Goal: Task Accomplishment & Management: Manage account settings

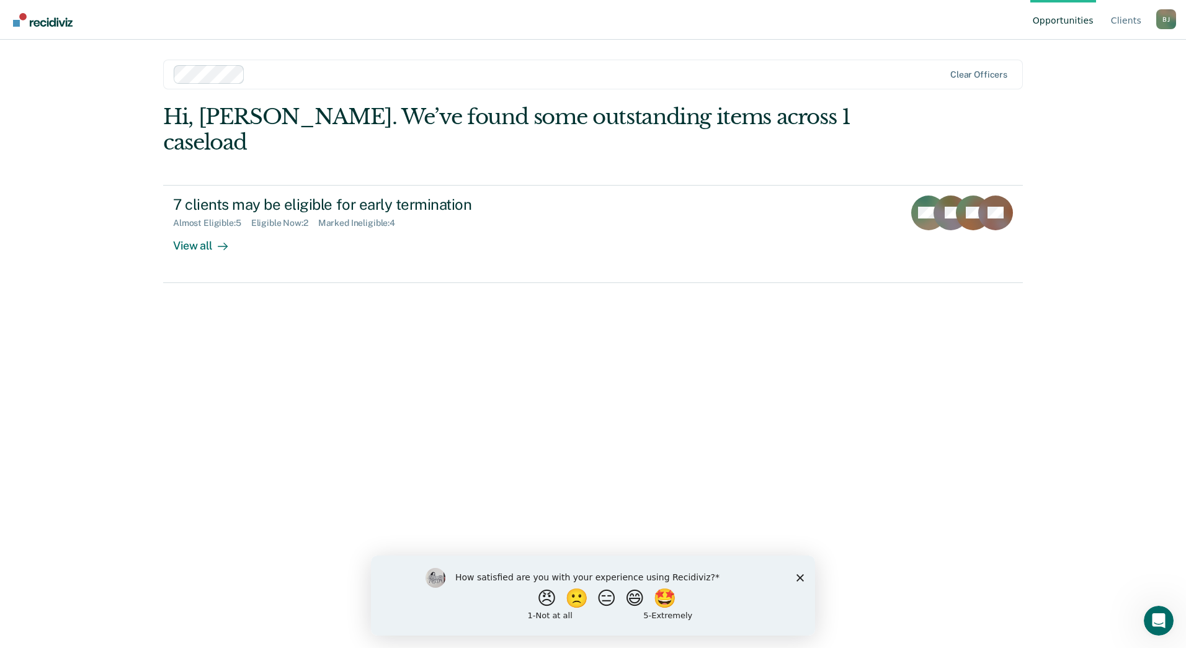
drag, startPoint x: 799, startPoint y: 578, endPoint x: 1166, endPoint y: 1125, distance: 659.0
click at [799, 578] on polygon "Close survey" at bounding box center [800, 576] width 7 height 7
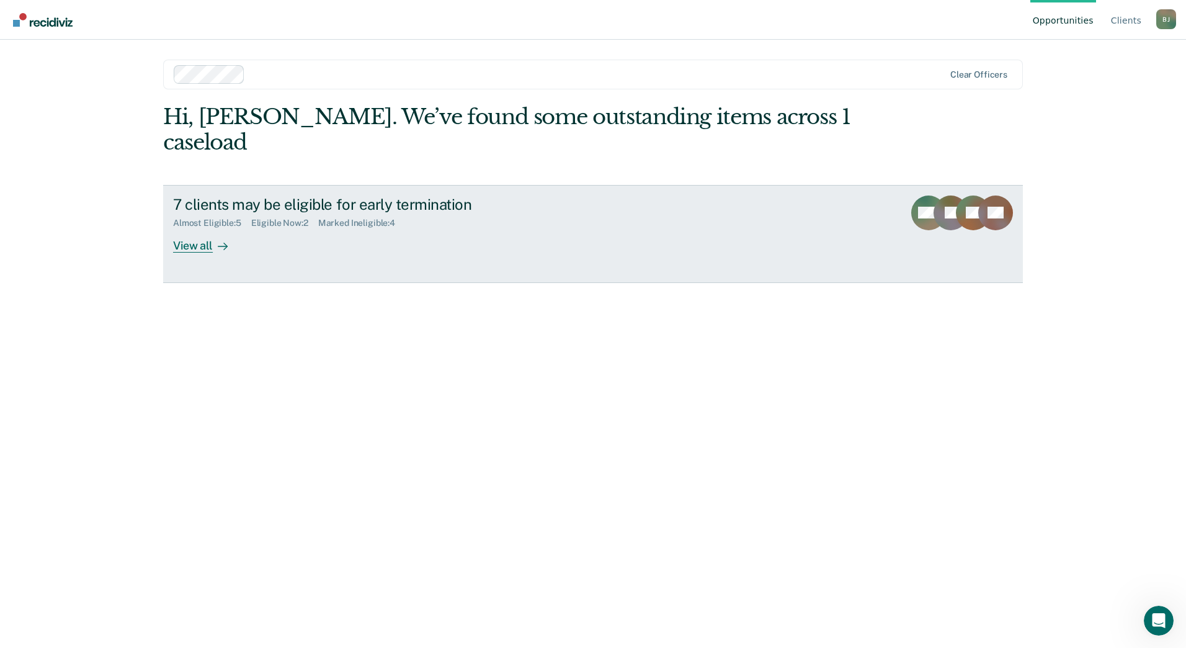
click at [204, 233] on link "7 clients may be eligible for early termination Almost Eligible : 5 Eligible No…" at bounding box center [593, 234] width 860 height 98
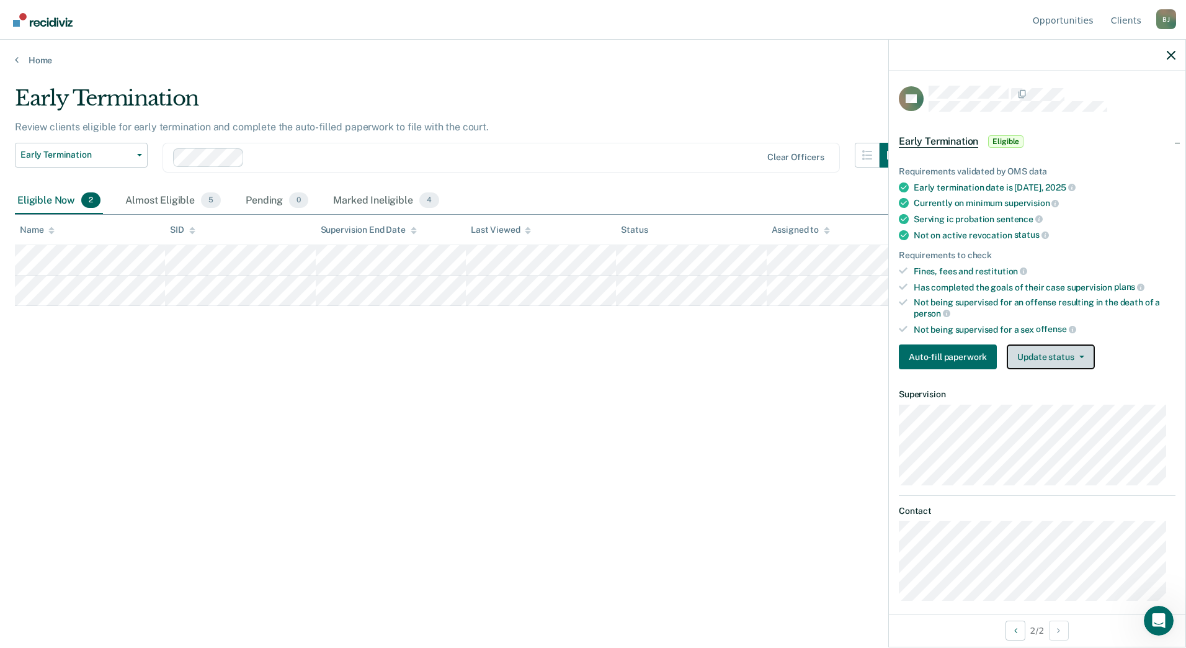
click at [1075, 355] on span "button" at bounding box center [1080, 356] width 10 height 2
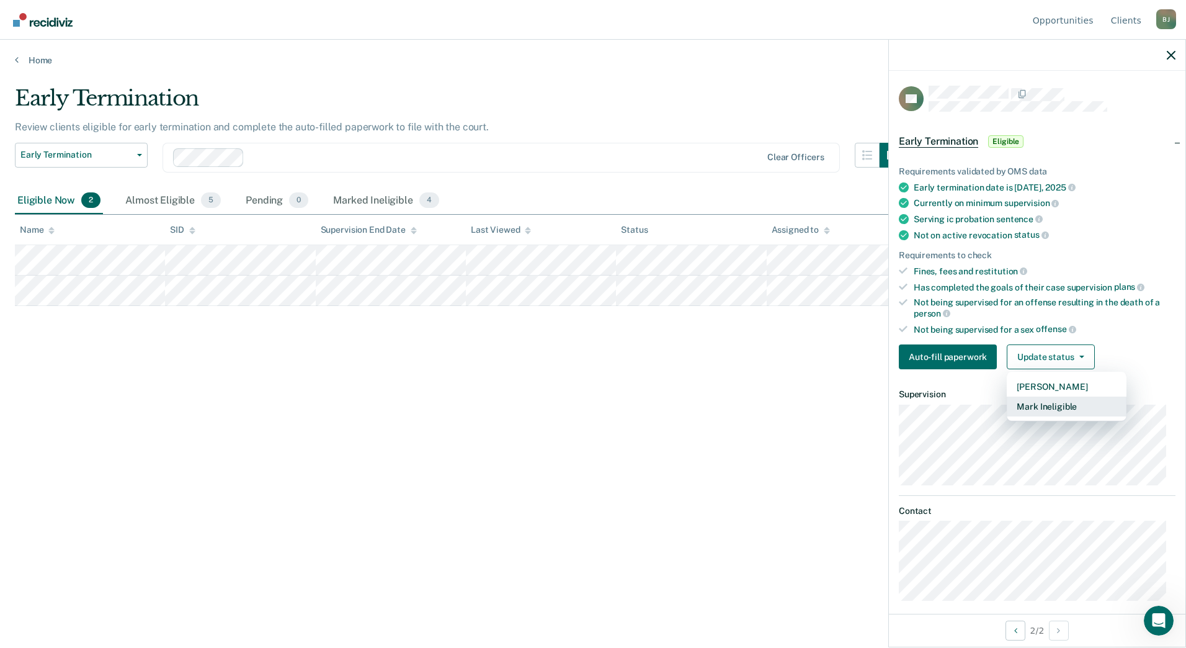
click at [1068, 408] on button "Mark Ineligible" at bounding box center [1067, 406] width 120 height 20
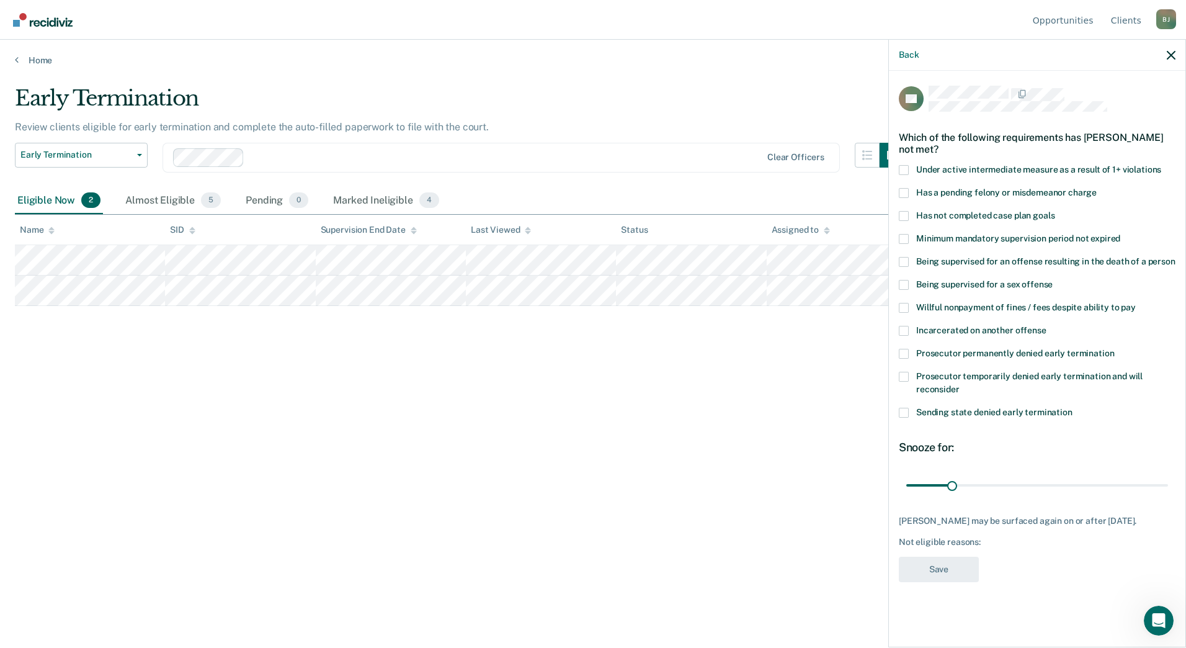
click at [903, 218] on span at bounding box center [904, 216] width 10 height 10
click at [1055, 211] on input "Has not completed case plan goals" at bounding box center [1055, 211] width 0 height 0
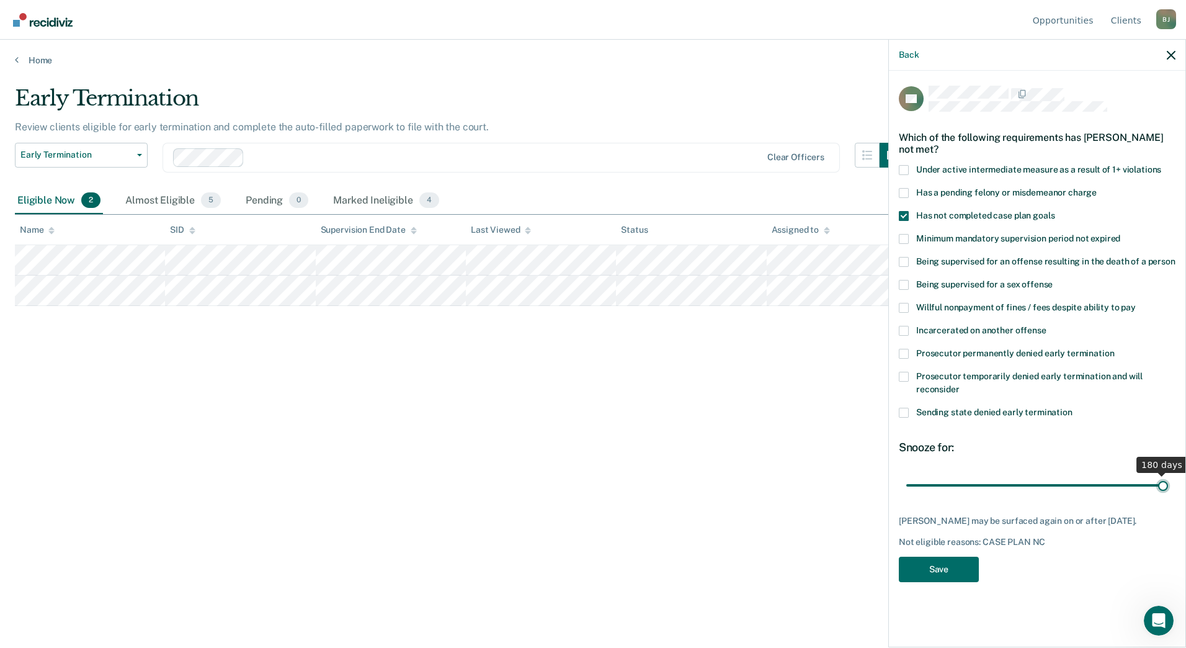
drag, startPoint x: 951, startPoint y: 486, endPoint x: 1188, endPoint y: 494, distance: 237.1
type input "180"
click at [1168, 494] on input "range" at bounding box center [1037, 485] width 262 height 22
click at [947, 564] on button "Save" at bounding box center [939, 569] width 80 height 25
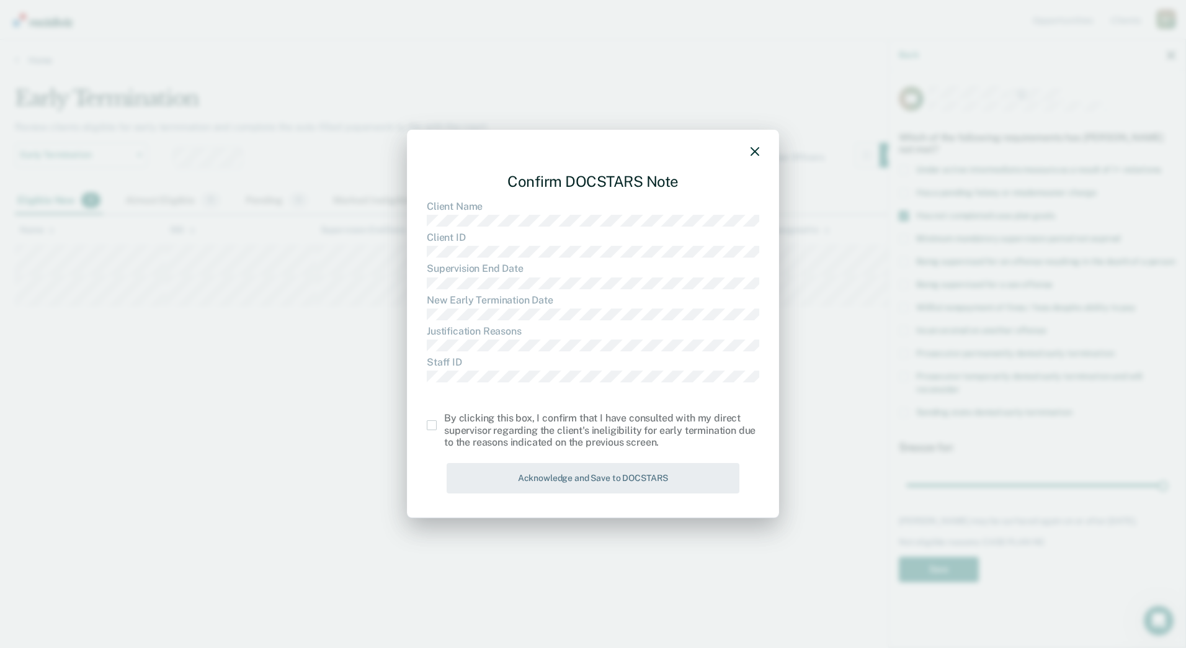
click at [432, 430] on span at bounding box center [432, 425] width 10 height 10
click at [444, 420] on input "checkbox" at bounding box center [444, 420] width 0 height 0
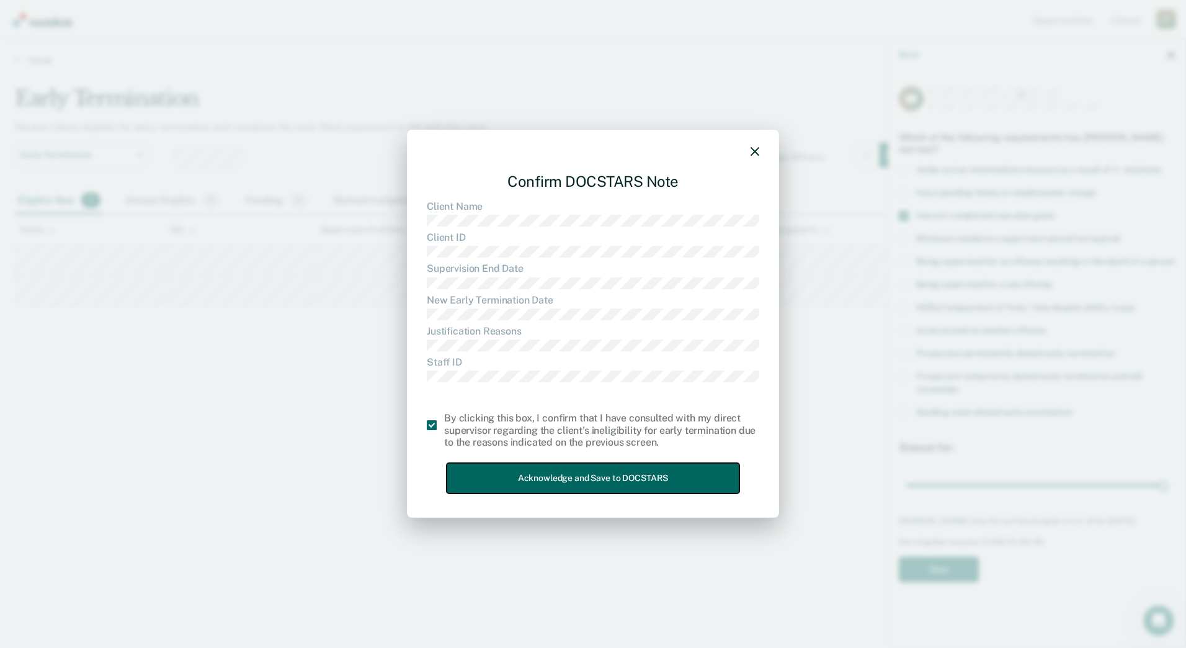
click at [491, 478] on button "Acknowledge and Save to DOCSTARS" at bounding box center [593, 478] width 293 height 30
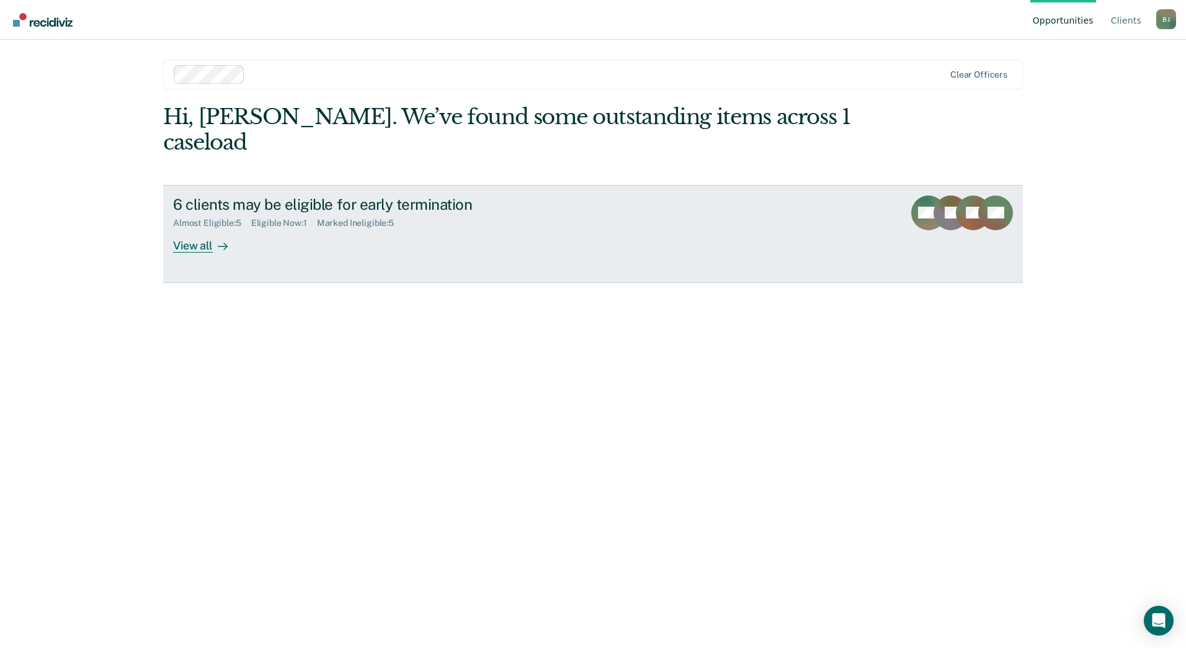
click at [215, 238] on div at bounding box center [220, 245] width 15 height 14
